Goal: Go to known website: Access a specific website the user already knows

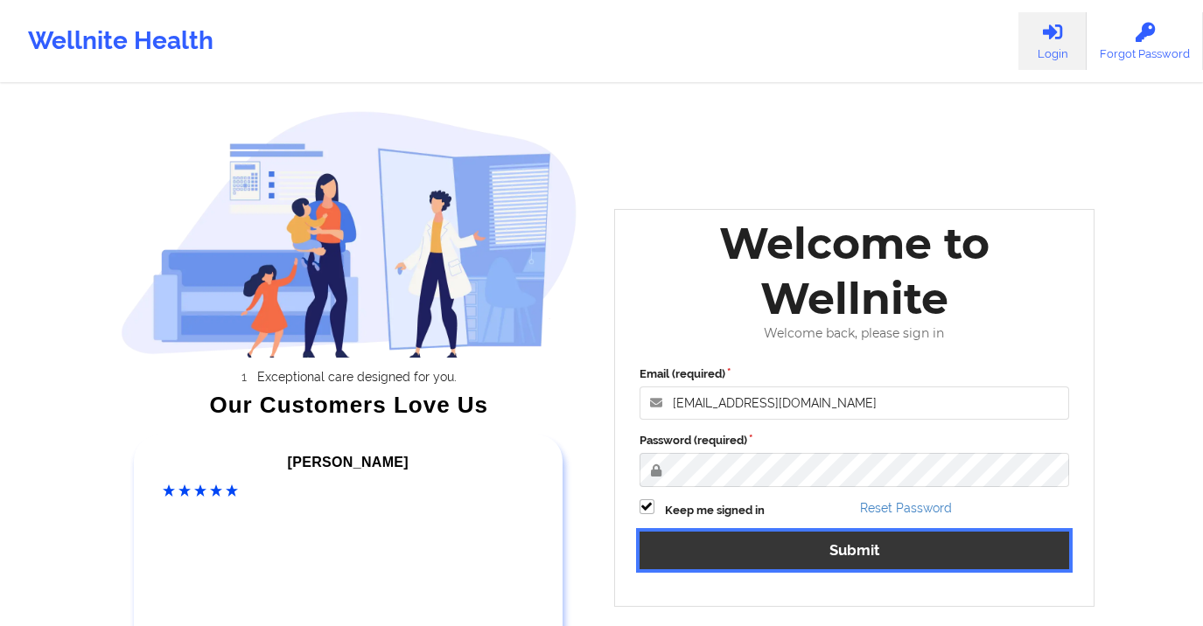
click at [861, 550] on button "Submit" at bounding box center [854, 551] width 430 height 38
